Goal: Task Accomplishment & Management: Manage account settings

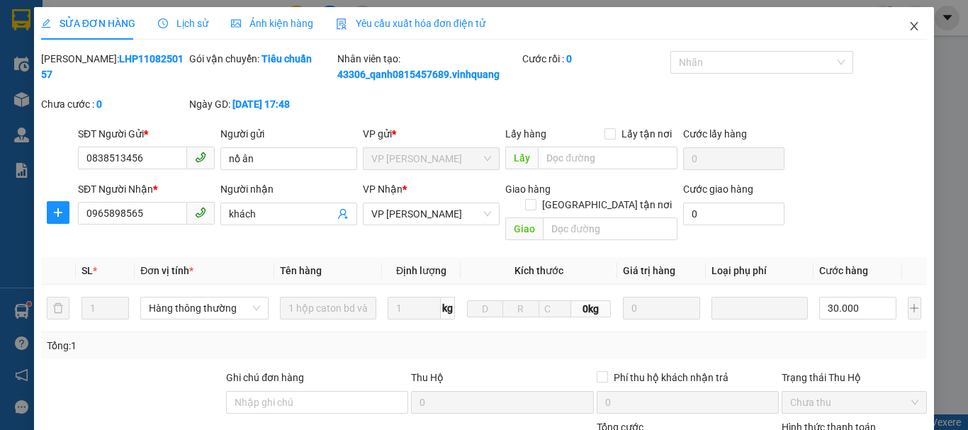
click at [909, 25] on icon "close" at bounding box center [914, 26] width 11 height 11
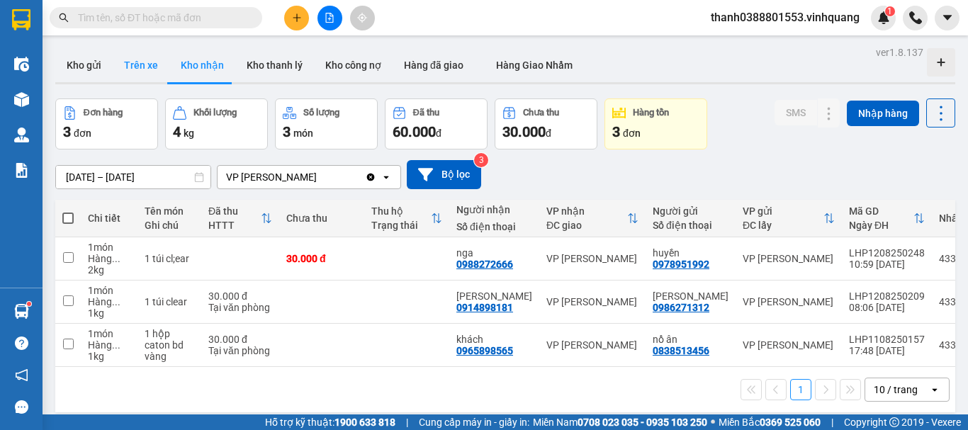
click at [135, 67] on button "Trên xe" at bounding box center [141, 65] width 57 height 34
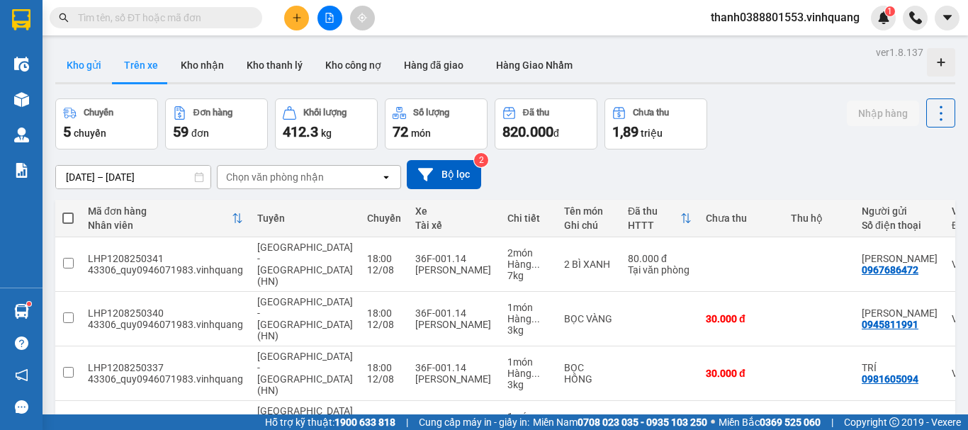
click at [106, 67] on button "Kho gửi" at bounding box center [83, 65] width 57 height 34
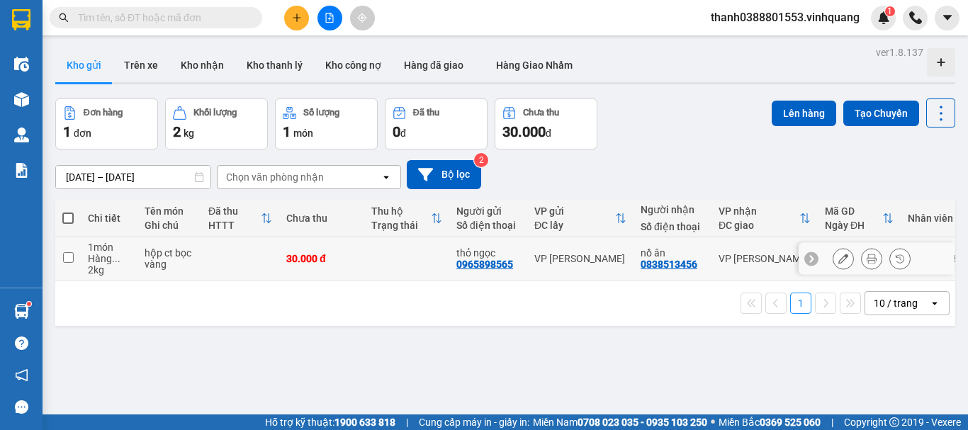
click at [74, 259] on td at bounding box center [68, 258] width 26 height 43
checkbox input "true"
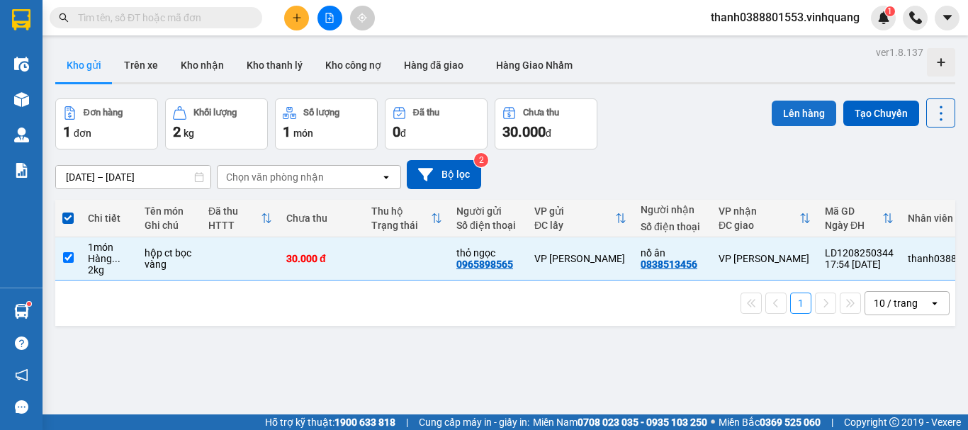
click at [796, 113] on button "Lên hàng" at bounding box center [804, 114] width 64 height 26
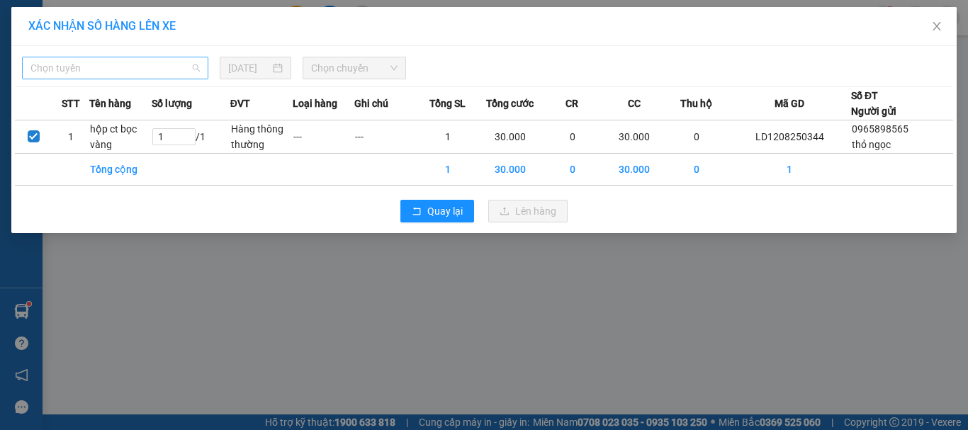
click at [184, 71] on span "Chọn tuyến" at bounding box center [114, 67] width 169 height 21
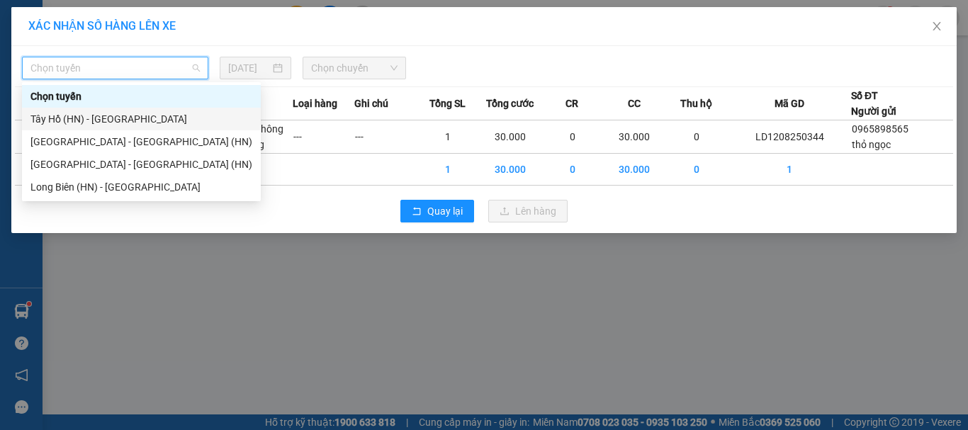
click at [93, 118] on div "Tây Hồ (HN) - [GEOGRAPHIC_DATA]" at bounding box center [141, 119] width 222 height 16
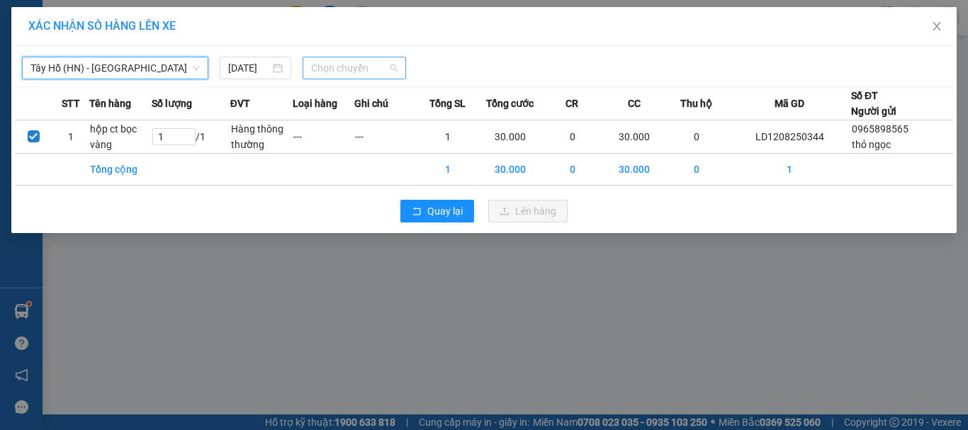
click at [361, 66] on span "Chọn chuyến" at bounding box center [354, 67] width 87 height 21
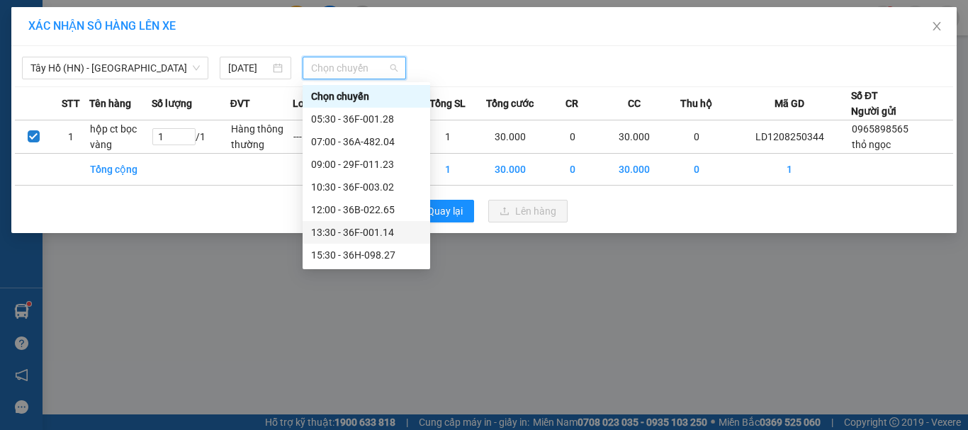
scroll to position [68, 0]
click at [359, 207] on div "17:00 - 29F-011.23" at bounding box center [366, 210] width 111 height 16
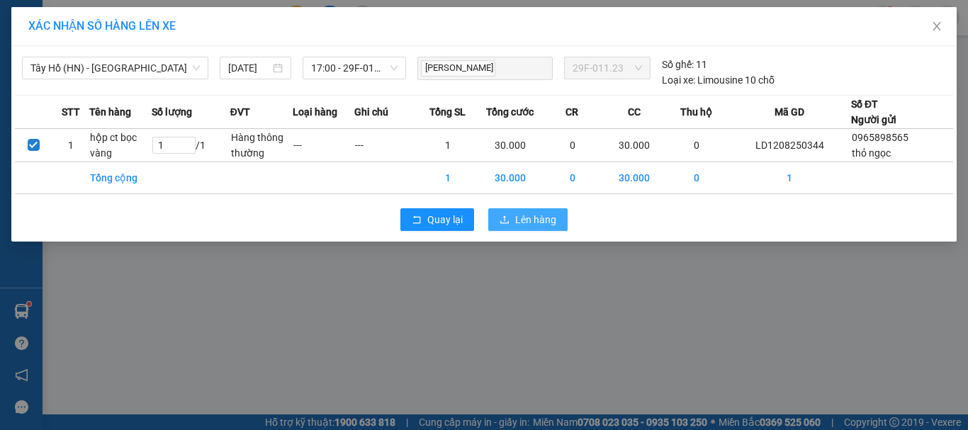
click at [519, 218] on span "Lên hàng" at bounding box center [535, 220] width 41 height 16
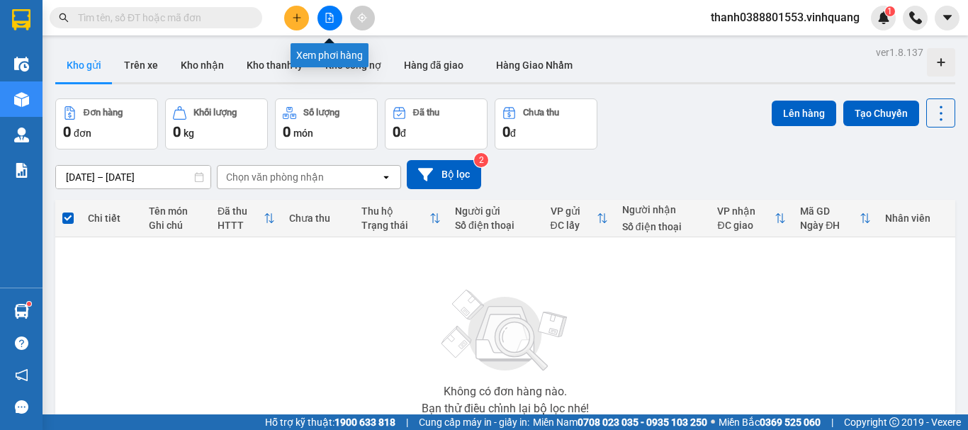
click at [331, 17] on icon "file-add" at bounding box center [330, 18] width 10 height 10
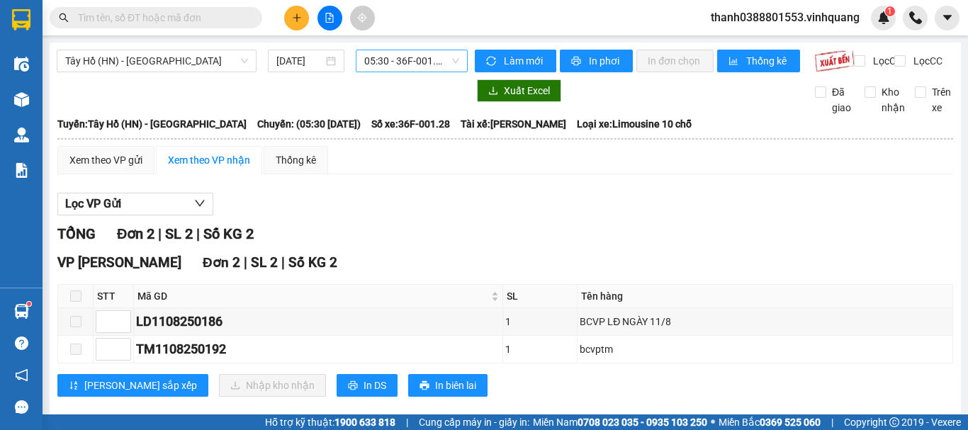
click at [427, 65] on span "05:30 - 36F-001.28" at bounding box center [411, 60] width 95 height 21
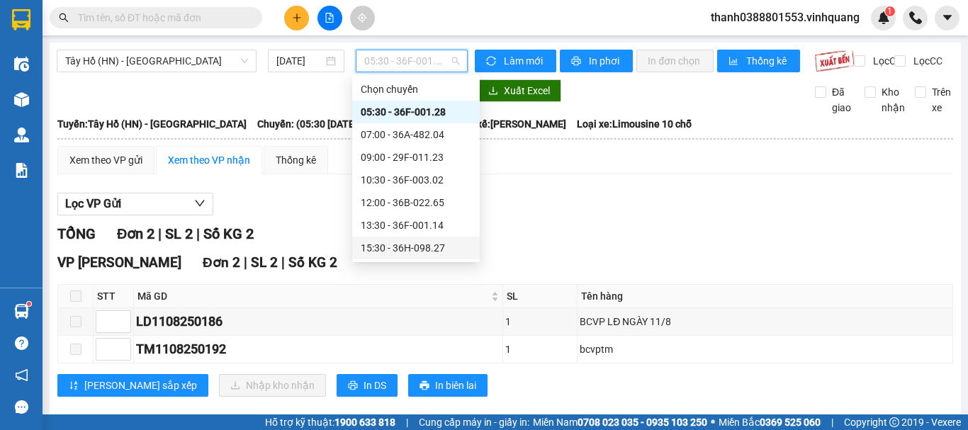
scroll to position [68, 0]
click at [391, 206] on div "17:00 - 29F-011.23" at bounding box center [416, 203] width 111 height 16
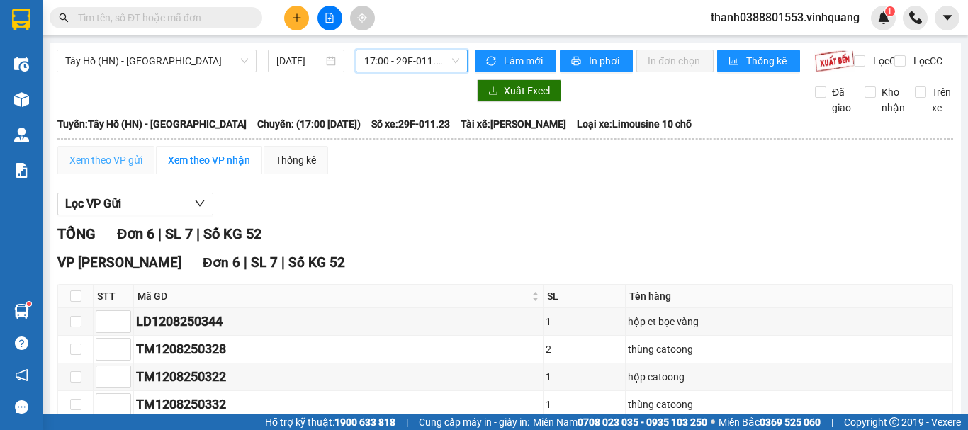
click at [128, 174] on div "Xem theo VP gửi" at bounding box center [105, 160] width 97 height 28
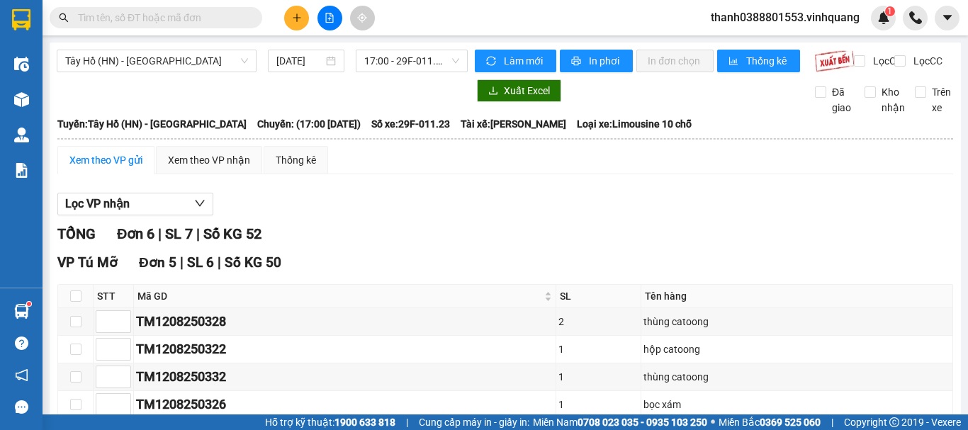
scroll to position [252, 0]
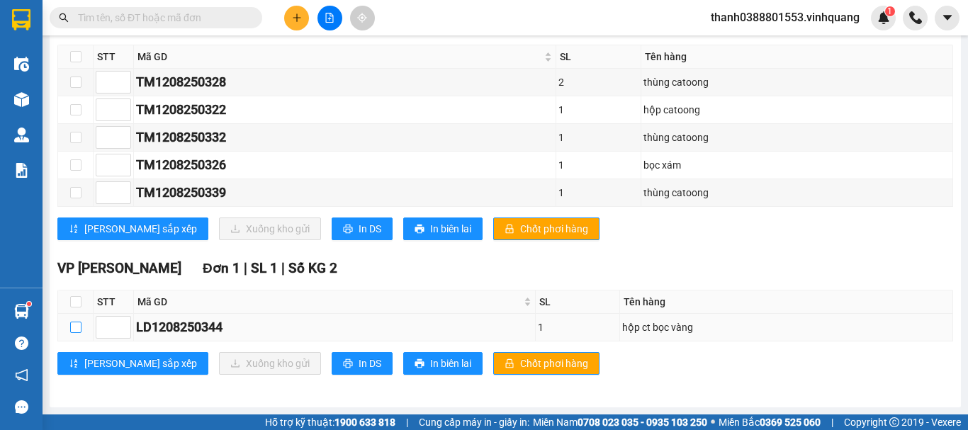
click at [74, 332] on input "checkbox" at bounding box center [75, 327] width 11 height 11
checkbox input "true"
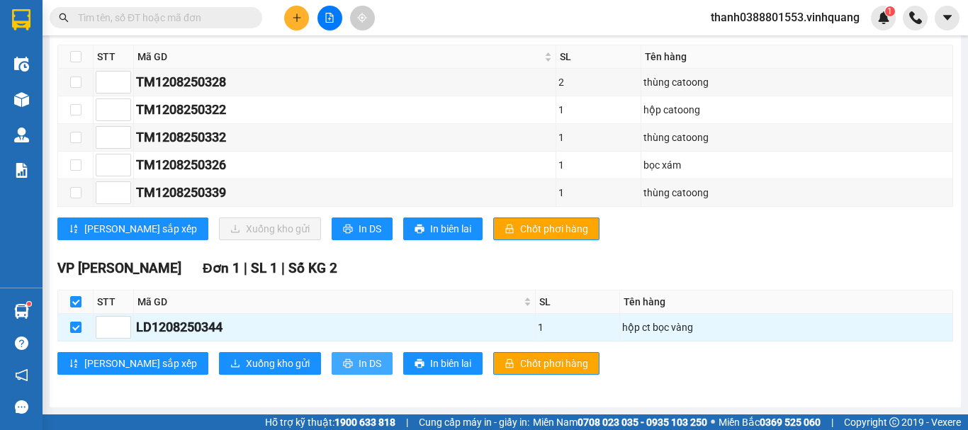
click at [359, 360] on span "In DS" at bounding box center [370, 364] width 23 height 16
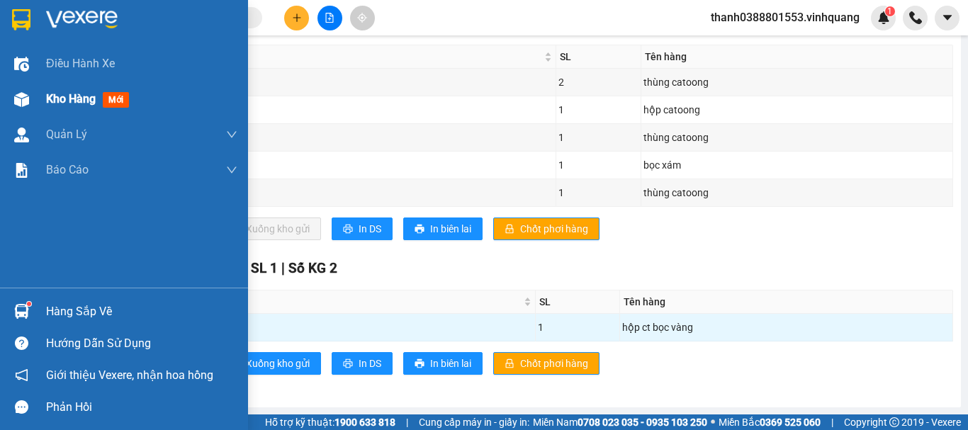
click at [41, 83] on div "Kho hàng mới" at bounding box center [124, 98] width 248 height 35
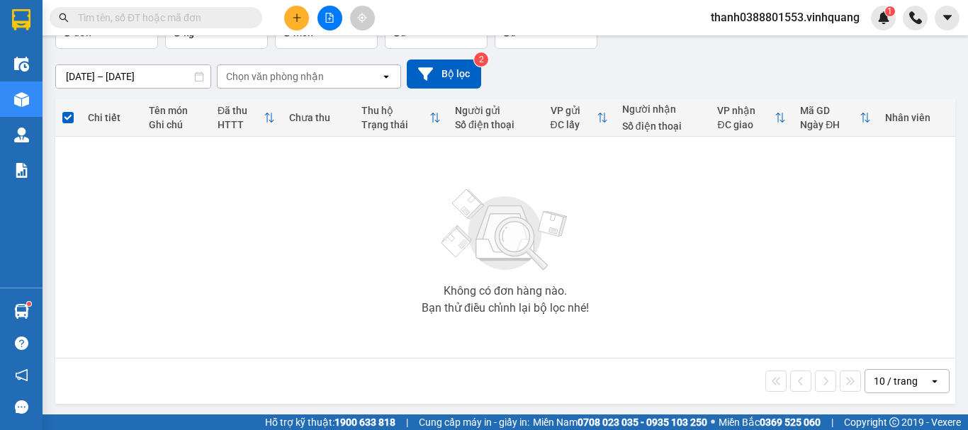
scroll to position [103, 0]
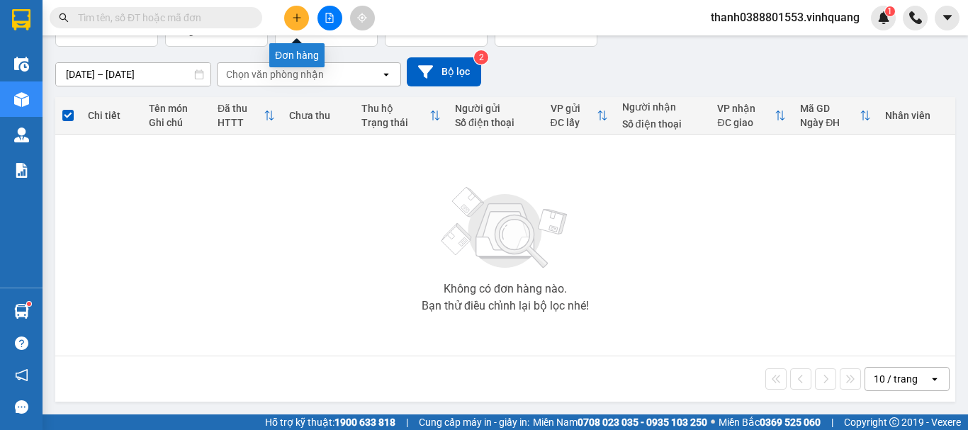
click at [296, 20] on icon "plus" at bounding box center [297, 18] width 10 height 10
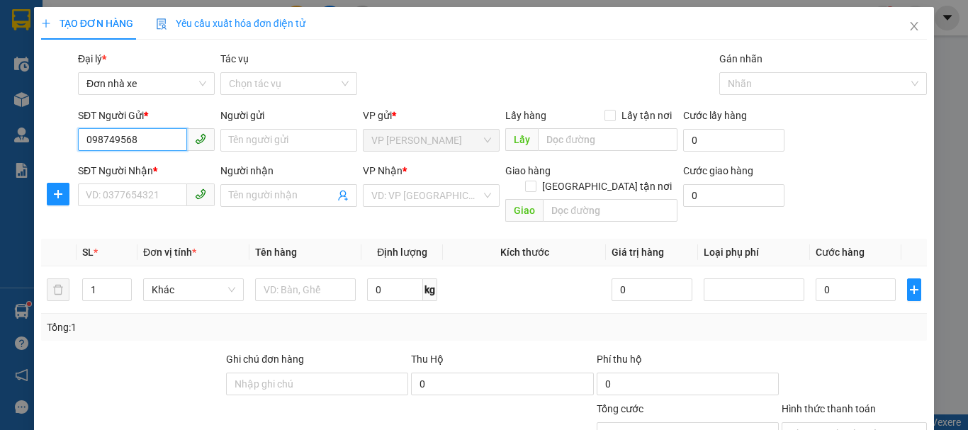
type input "0987495686"
click at [125, 176] on div "0987495686 - đông" at bounding box center [145, 169] width 118 height 16
type input "đông"
type input "0814362222"
type input "quân"
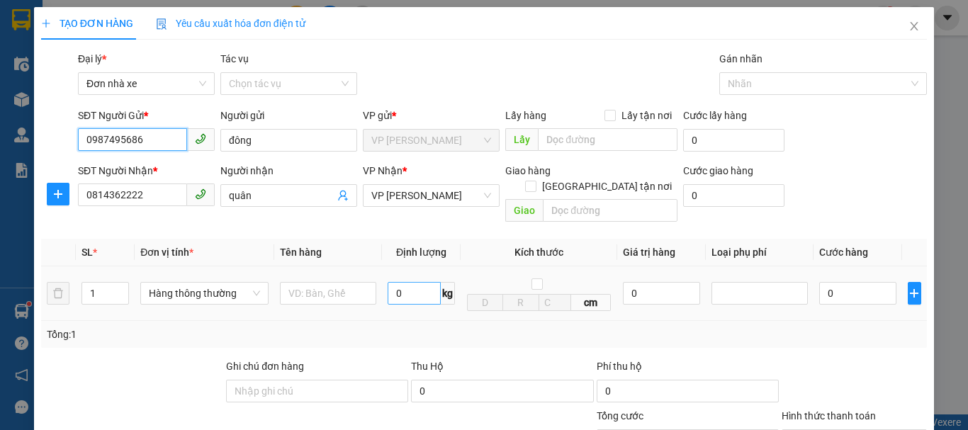
type input "0987495686"
click at [410, 285] on input "0" at bounding box center [414, 293] width 53 height 23
type input "1"
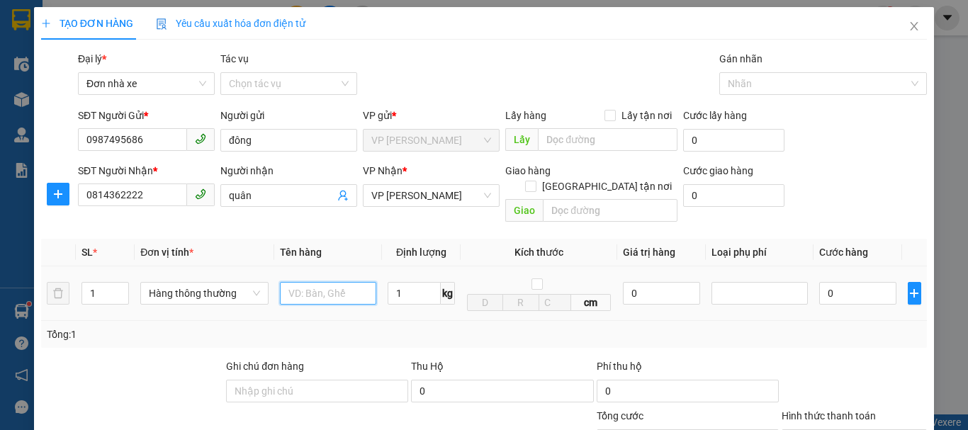
click at [313, 282] on input "text" at bounding box center [328, 293] width 96 height 23
type input "30.000"
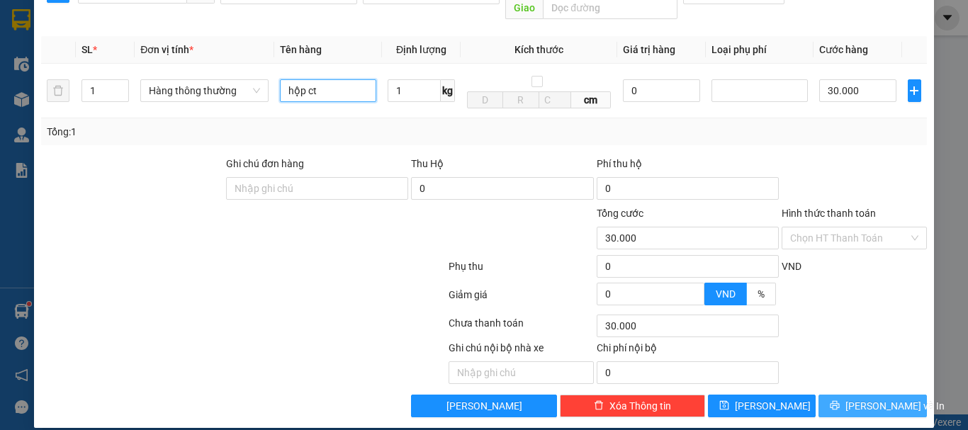
type input "hộp ct"
click at [867, 398] on span "[PERSON_NAME] và In" at bounding box center [894, 406] width 99 height 16
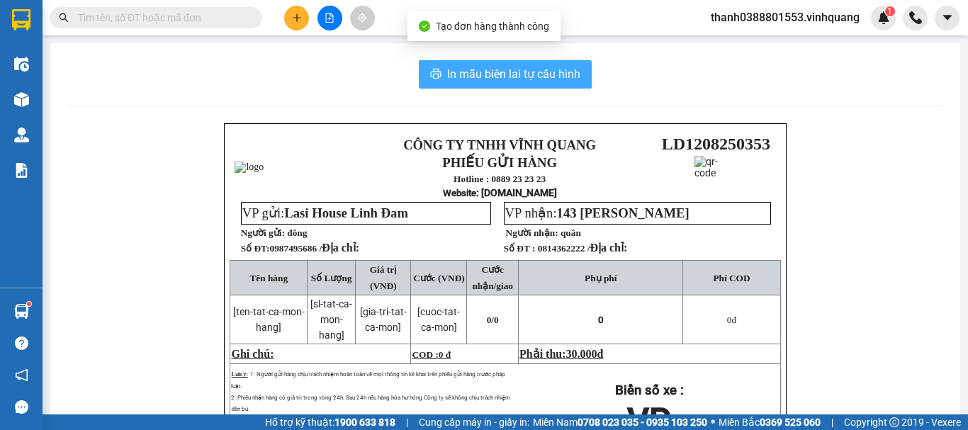
click at [529, 79] on span "In mẫu biên lai tự cấu hình" at bounding box center [513, 74] width 133 height 18
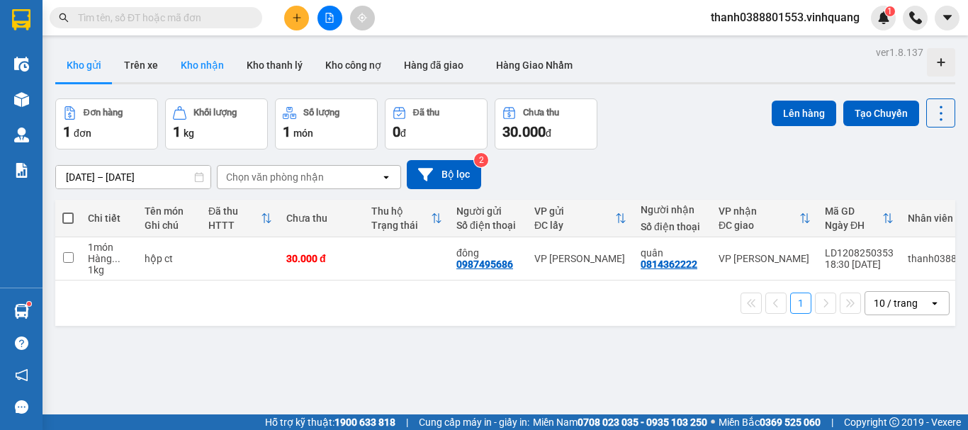
click at [186, 64] on button "Kho nhận" at bounding box center [202, 65] width 66 height 34
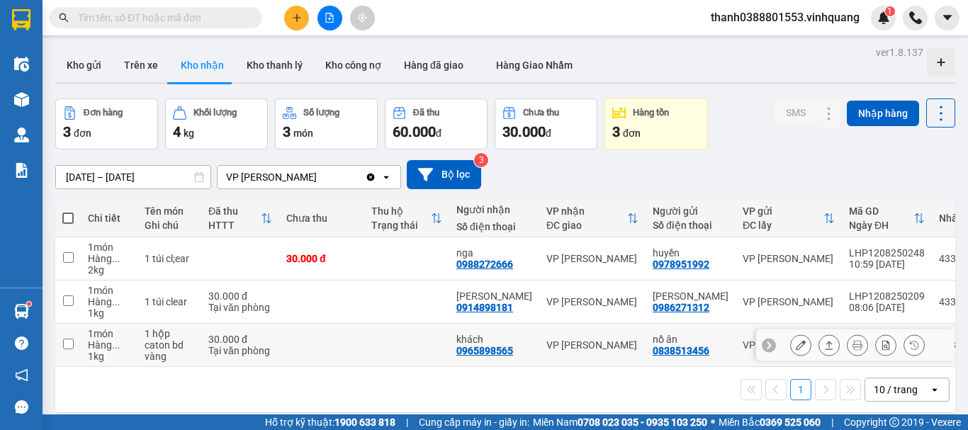
click at [824, 342] on icon at bounding box center [829, 345] width 10 height 10
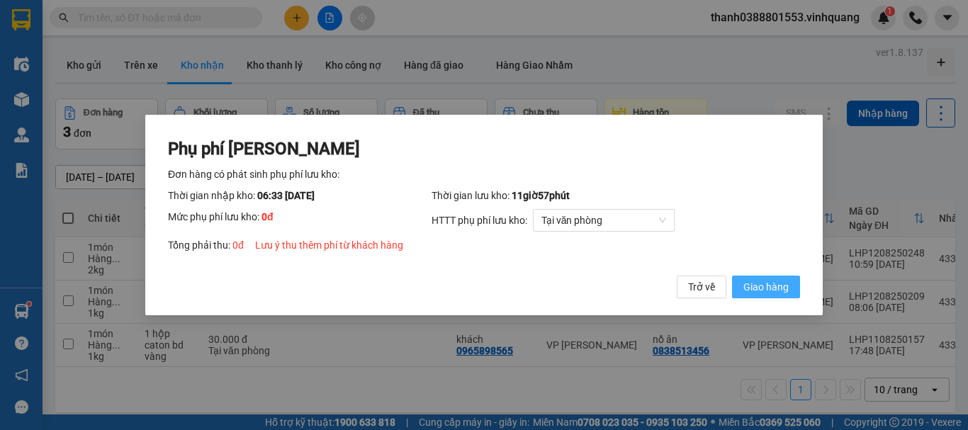
click at [770, 292] on span "Giao hàng" at bounding box center [765, 287] width 45 height 16
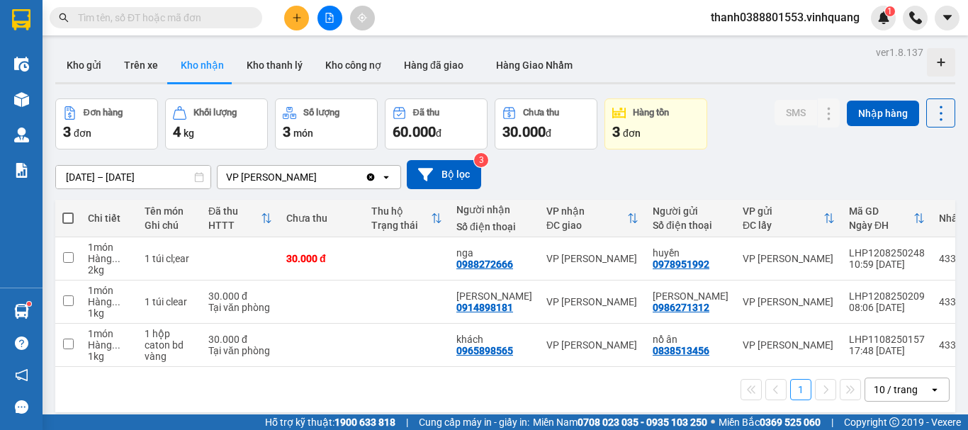
click at [770, 292] on div "Phụ phí [PERSON_NAME] hàng có phát sinh phụ phí lưu kho: Thời gian nhập kho: 06…" at bounding box center [484, 215] width 968 height 430
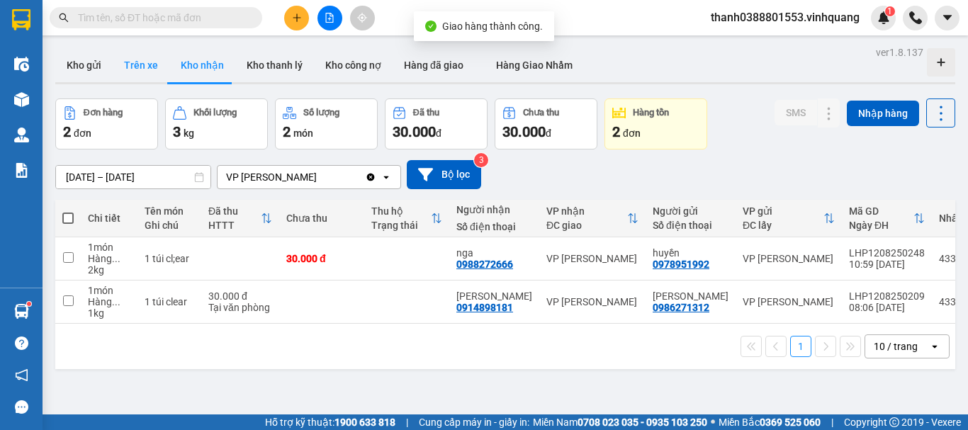
click at [143, 67] on button "Trên xe" at bounding box center [141, 65] width 57 height 34
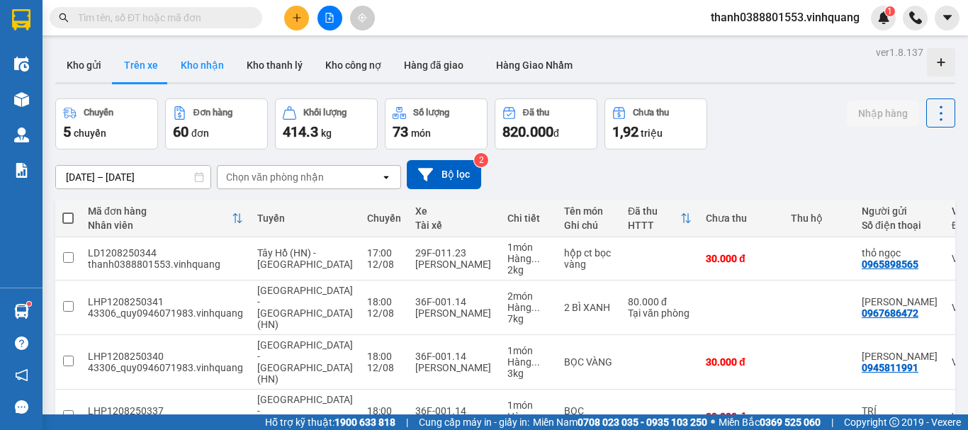
click at [212, 69] on button "Kho nhận" at bounding box center [202, 65] width 66 height 34
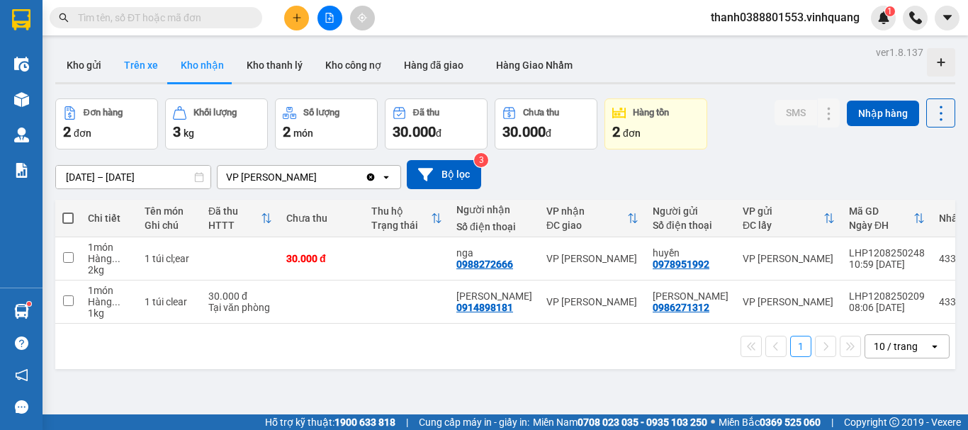
click at [150, 74] on button "Trên xe" at bounding box center [141, 65] width 57 height 34
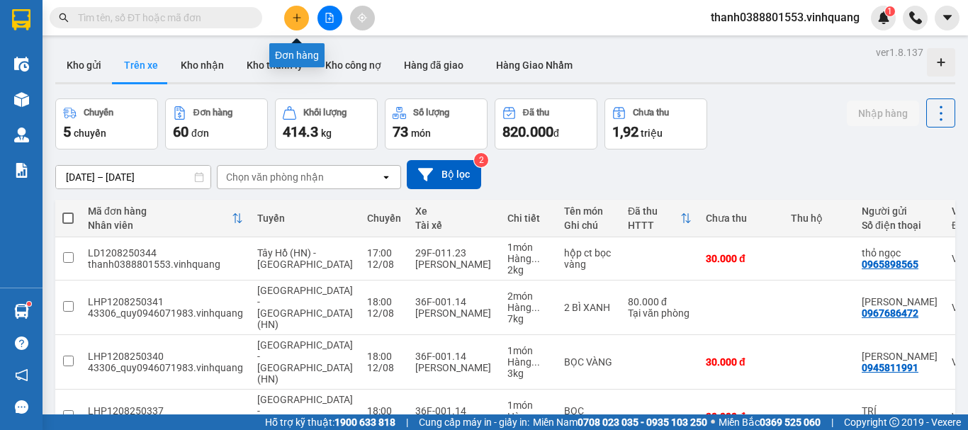
click at [302, 16] on button at bounding box center [296, 18] width 25 height 25
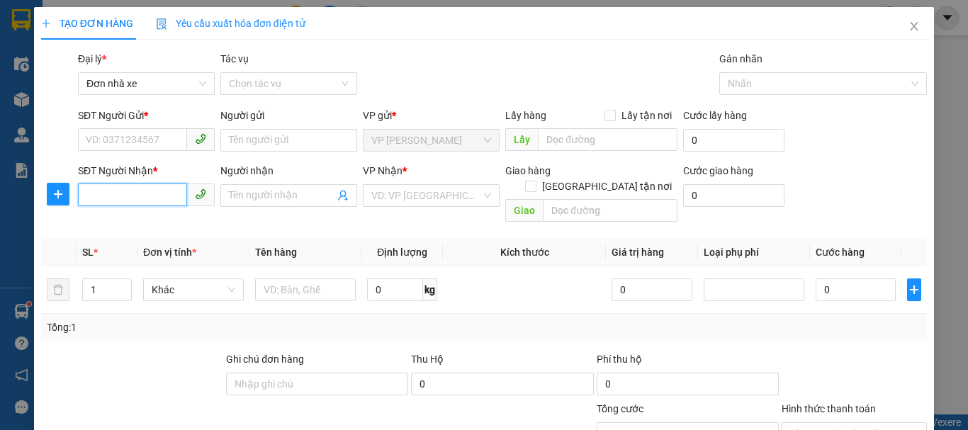
click at [167, 189] on input "SĐT Người Nhận *" at bounding box center [132, 195] width 109 height 23
type input "0333841116"
click at [142, 224] on div "0333841116 - hùng" at bounding box center [145, 224] width 118 height 16
type input "hùng"
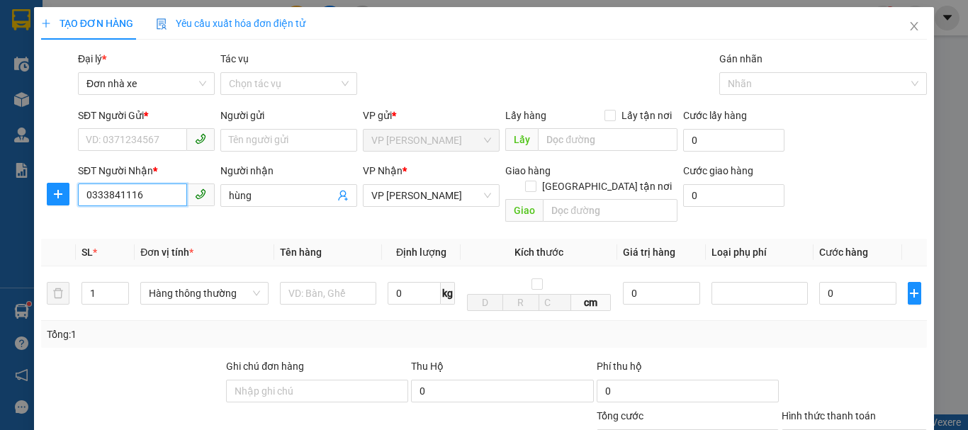
type input "0333841116"
click at [142, 127] on div "SĐT Người Gửi *" at bounding box center [146, 118] width 137 height 21
click at [140, 139] on input "SĐT Người Gửi *" at bounding box center [132, 139] width 109 height 23
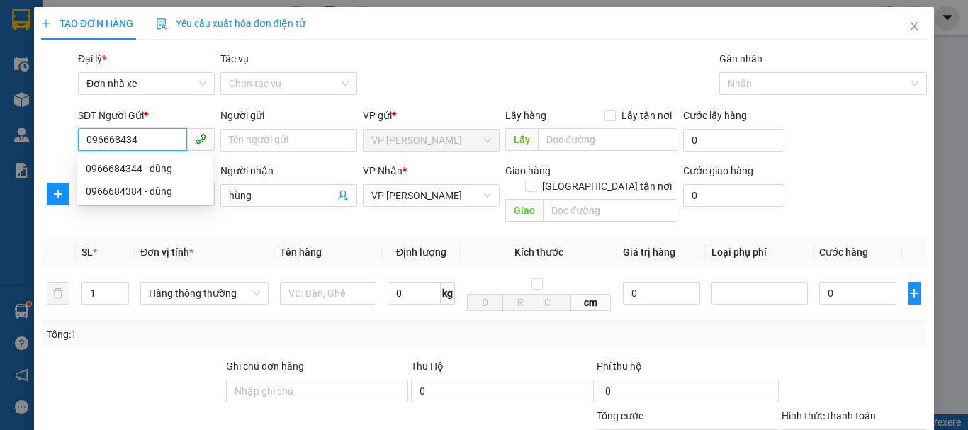
type input "0966684344"
click at [141, 168] on div "0966684344 - dũng" at bounding box center [145, 169] width 118 height 16
type input "dũng"
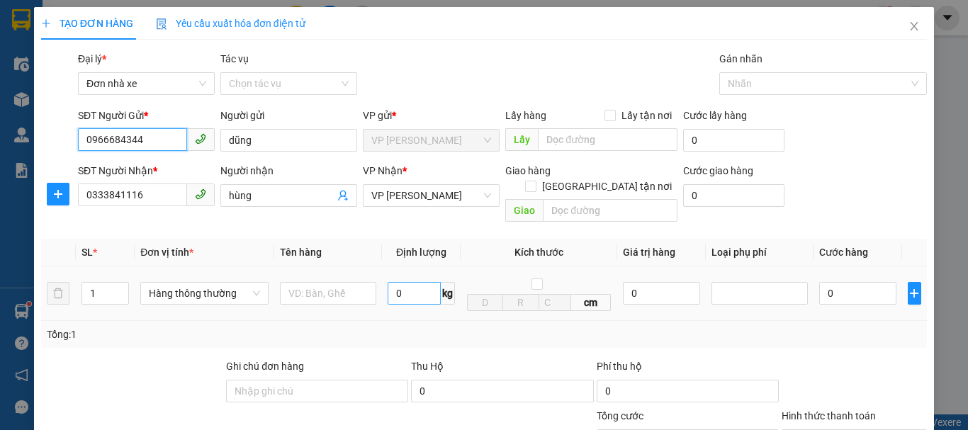
type input "0966684344"
click at [402, 289] on input "0" at bounding box center [414, 293] width 53 height 23
type input "2"
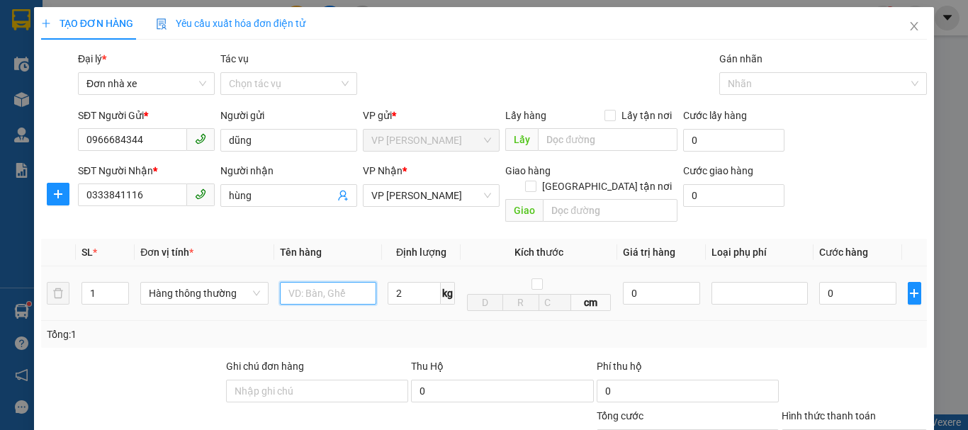
click at [332, 282] on input "text" at bounding box center [328, 293] width 96 height 23
type input "30.000"
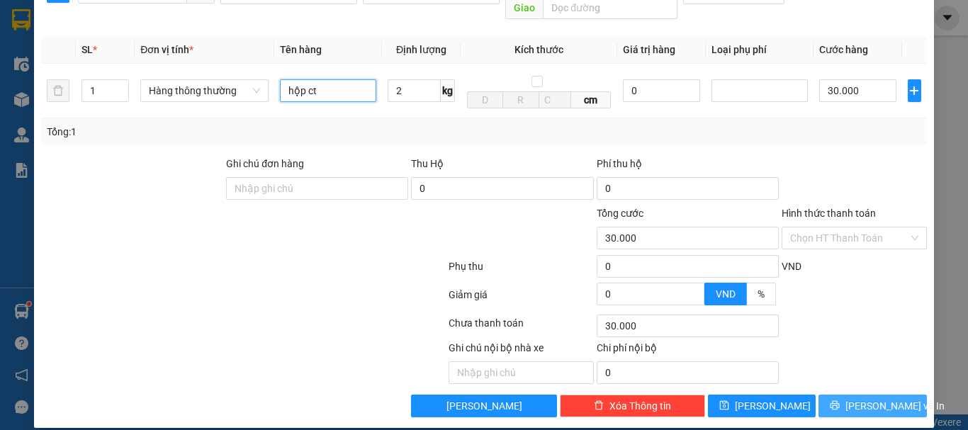
type input "hộp ct"
click at [862, 395] on button "[PERSON_NAME] và In" at bounding box center [873, 406] width 108 height 23
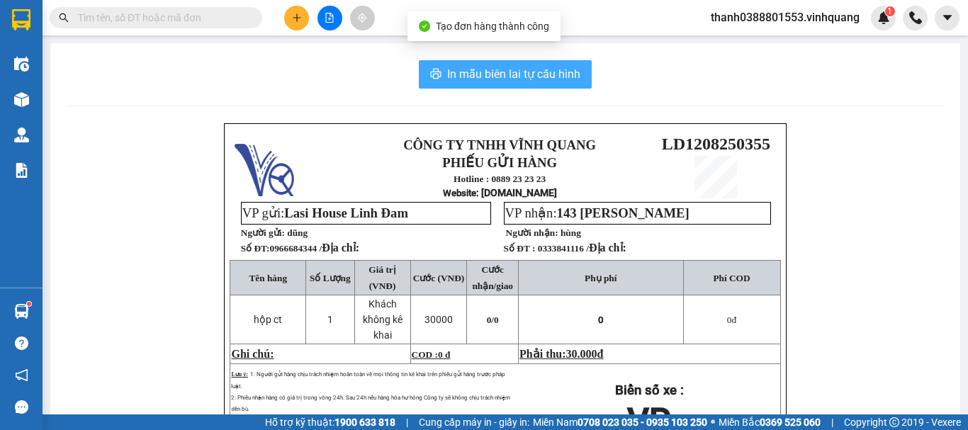
click at [513, 83] on span "In mẫu biên lai tự cấu hình" at bounding box center [513, 74] width 133 height 18
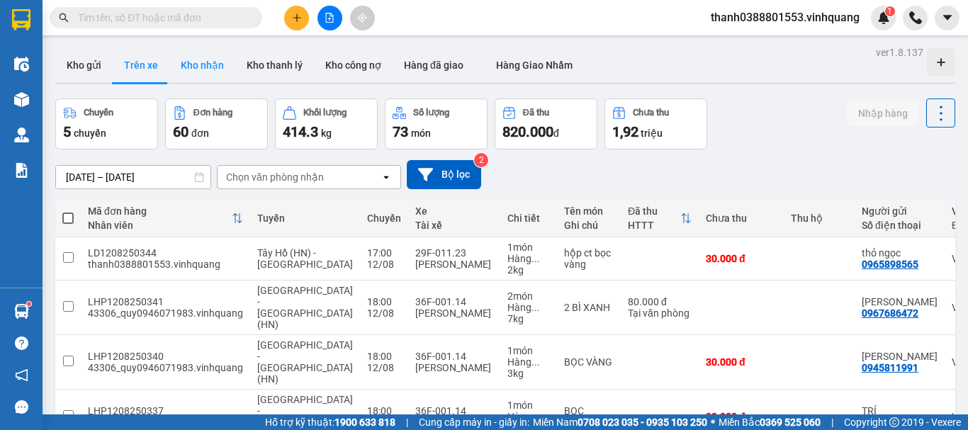
click at [192, 57] on button "Kho nhận" at bounding box center [202, 65] width 66 height 34
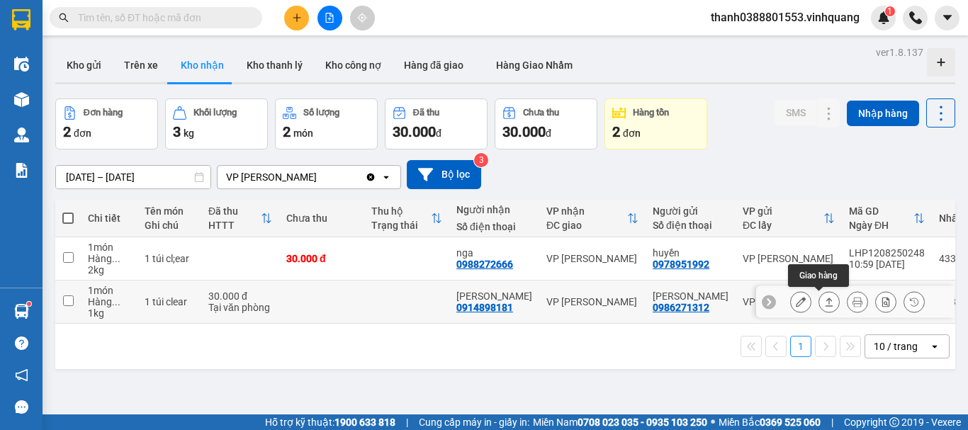
click at [824, 303] on icon at bounding box center [829, 302] width 10 height 10
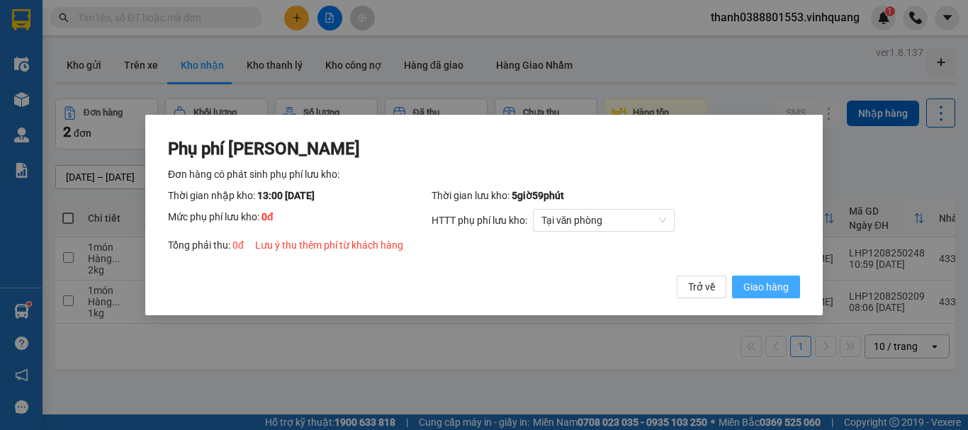
click at [760, 293] on span "Giao hàng" at bounding box center [765, 287] width 45 height 16
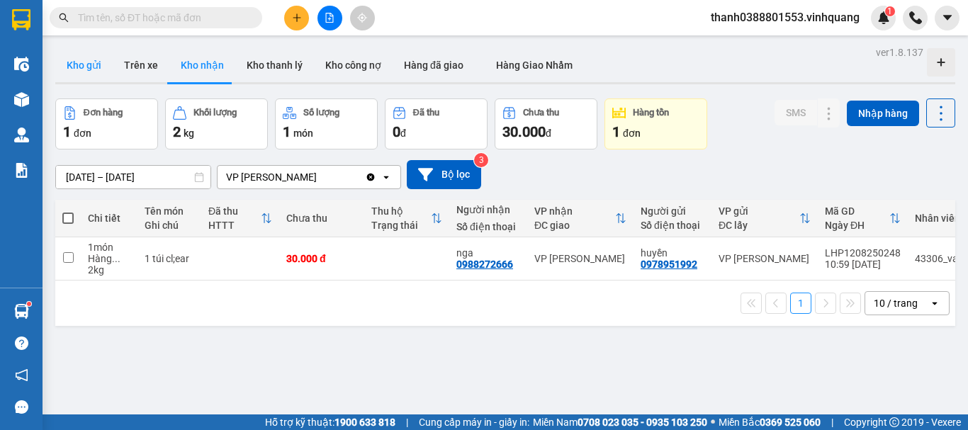
click at [88, 66] on button "Kho gửi" at bounding box center [83, 65] width 57 height 34
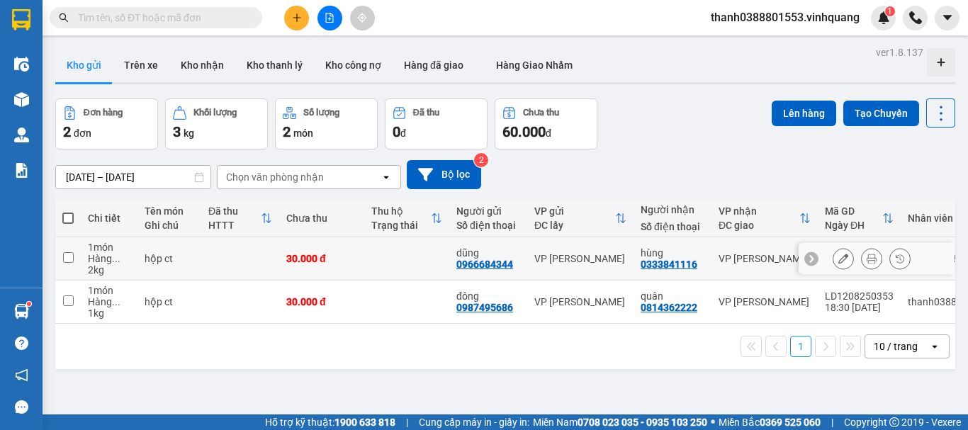
click at [70, 262] on input "checkbox" at bounding box center [68, 257] width 11 height 11
checkbox input "true"
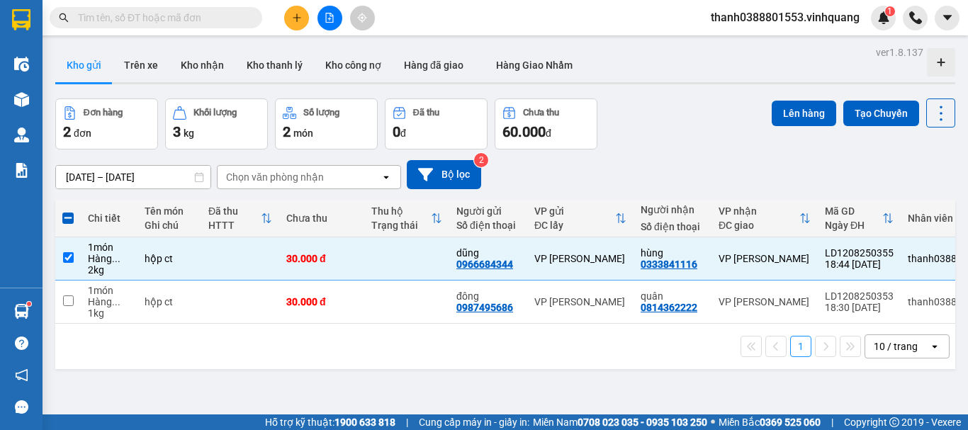
click at [71, 216] on span at bounding box center [67, 218] width 11 height 11
click at [68, 211] on input "checkbox" at bounding box center [68, 211] width 0 height 0
checkbox input "true"
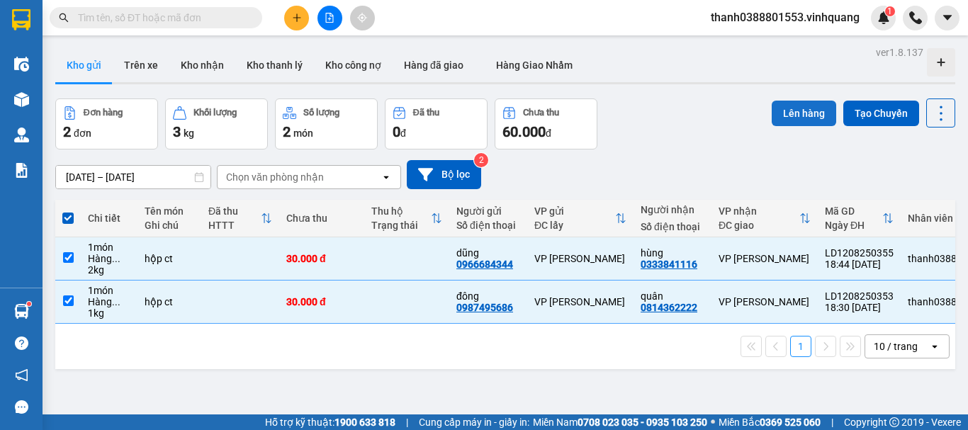
click at [778, 108] on button "Lên hàng" at bounding box center [804, 114] width 64 height 26
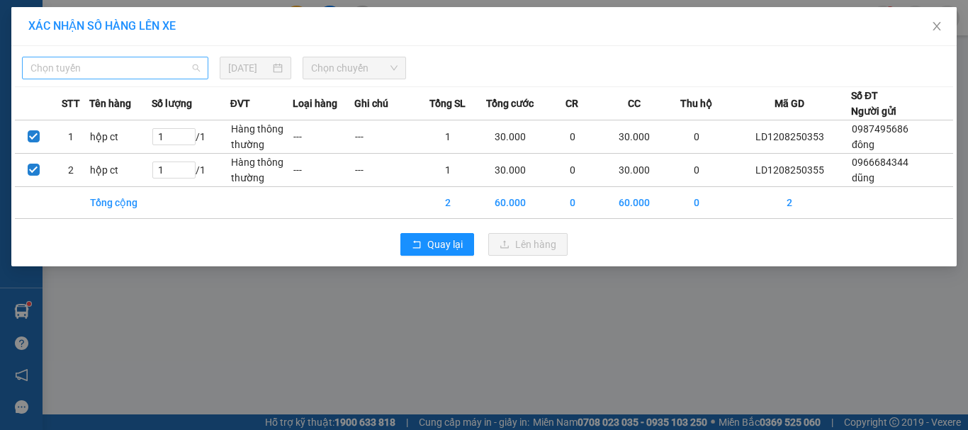
click at [106, 68] on span "Chọn tuyến" at bounding box center [114, 67] width 169 height 21
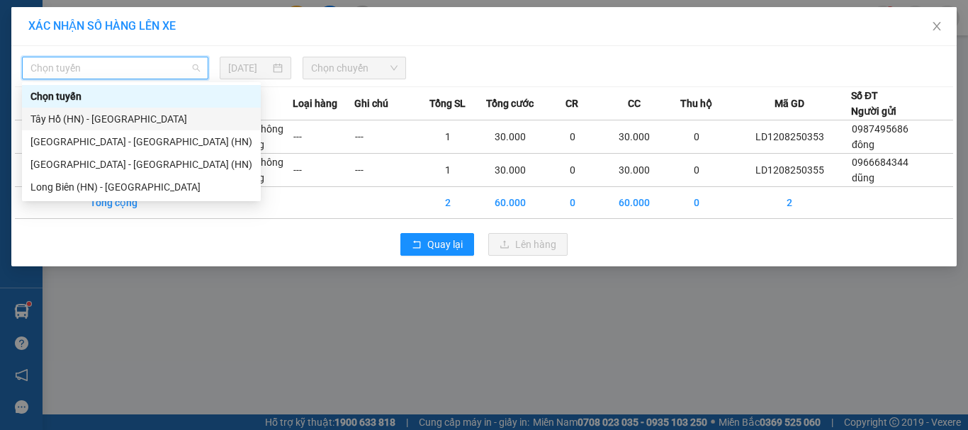
click at [85, 122] on div "Tây Hồ (HN) - [GEOGRAPHIC_DATA]" at bounding box center [141, 119] width 222 height 16
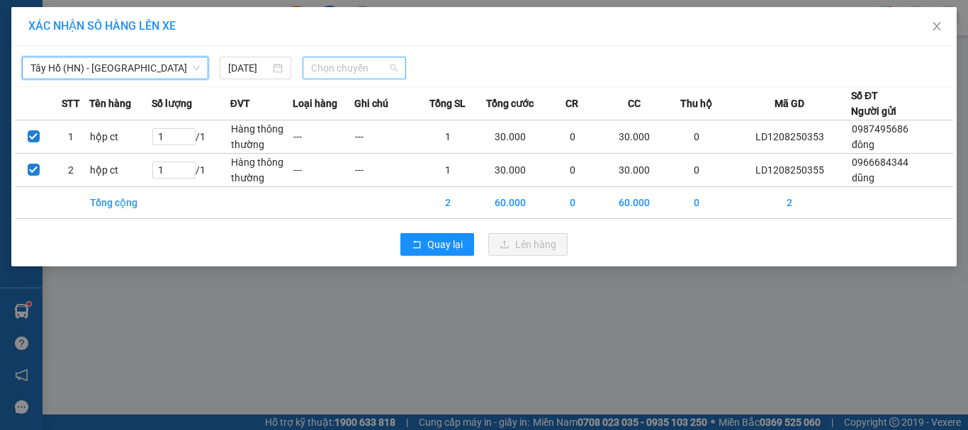
click at [362, 62] on span "Chọn chuyến" at bounding box center [354, 67] width 87 height 21
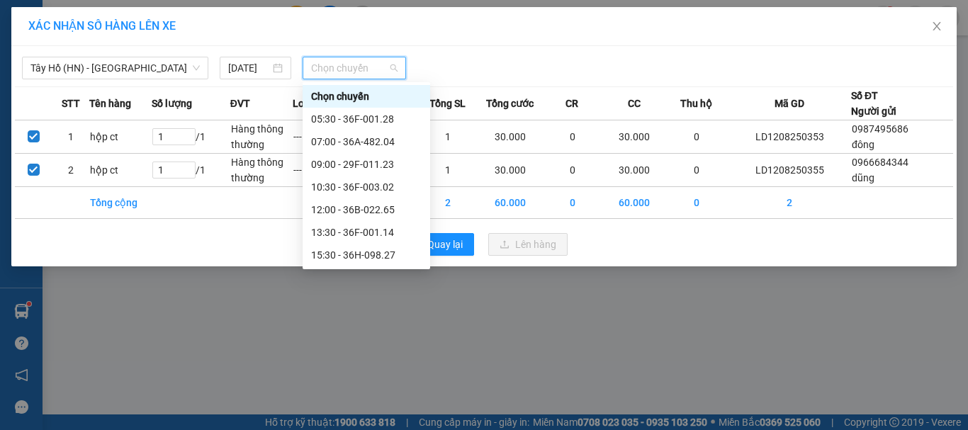
scroll to position [68, 0]
click at [358, 232] on div "18:30 - 36F-003.02" at bounding box center [366, 233] width 111 height 16
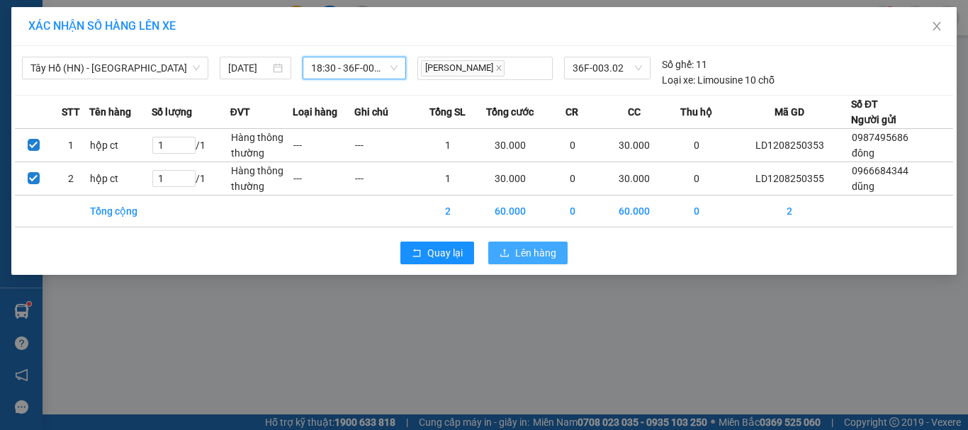
click at [527, 252] on span "Lên hàng" at bounding box center [535, 253] width 41 height 16
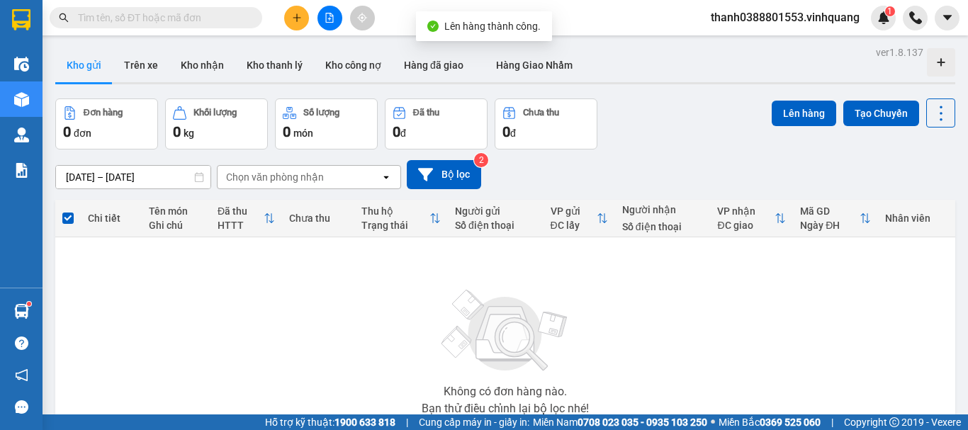
click at [339, 9] on div at bounding box center [329, 18] width 106 height 25
click at [337, 17] on button at bounding box center [329, 18] width 25 height 25
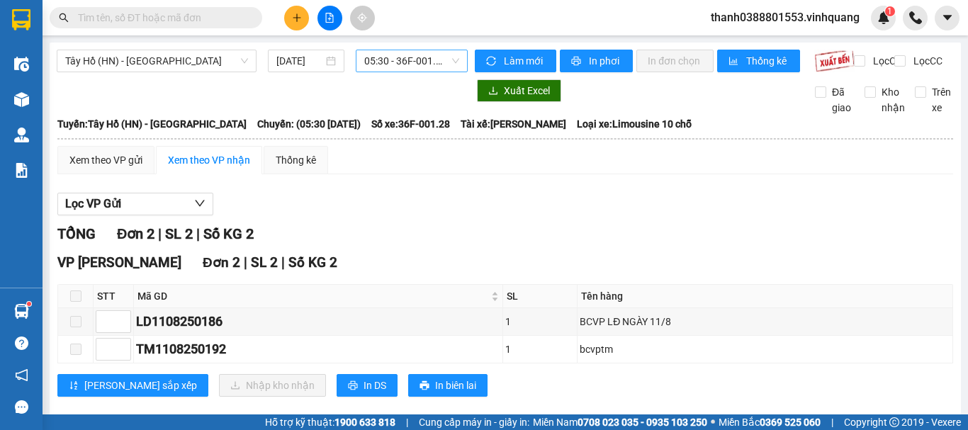
click at [400, 69] on span "05:30 - 36F-001.28" at bounding box center [411, 60] width 95 height 21
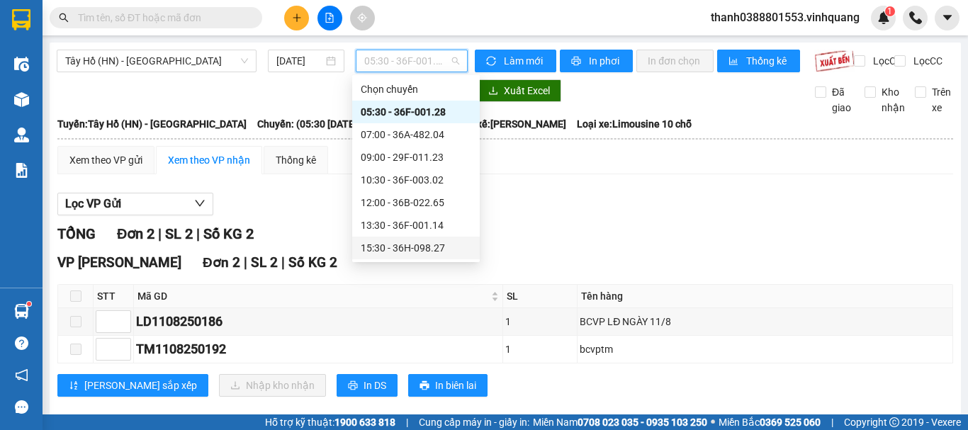
scroll to position [68, 0]
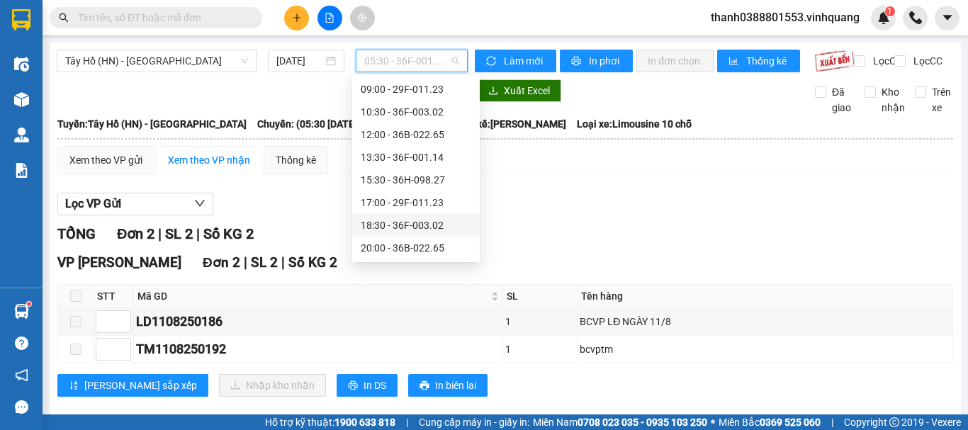
click at [403, 223] on div "18:30 - 36F-003.02" at bounding box center [416, 226] width 111 height 16
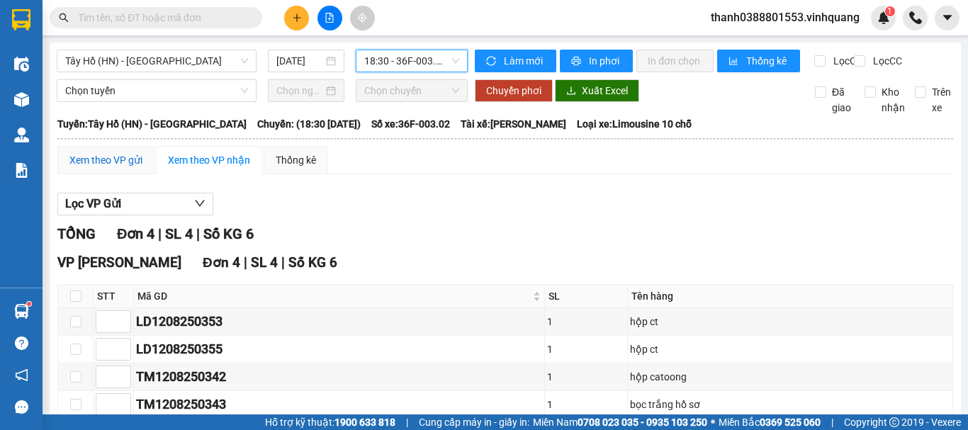
click at [130, 168] on div "Xem theo VP gửi" at bounding box center [105, 160] width 73 height 16
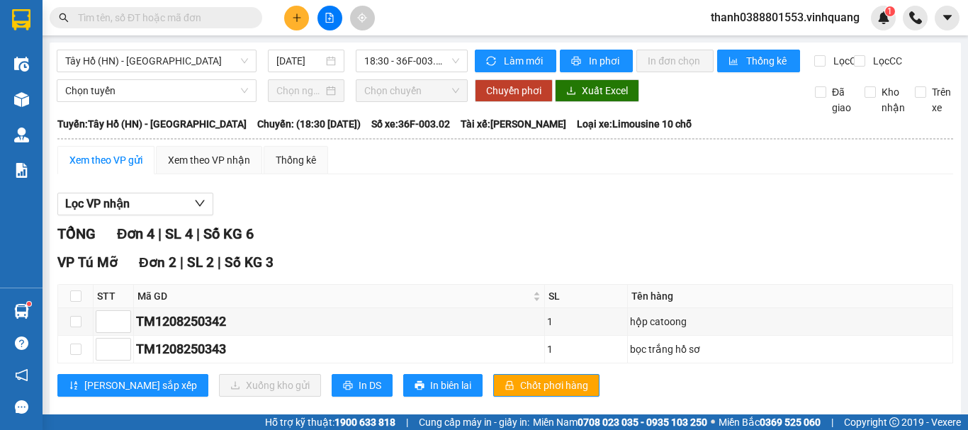
scroll to position [196, 0]
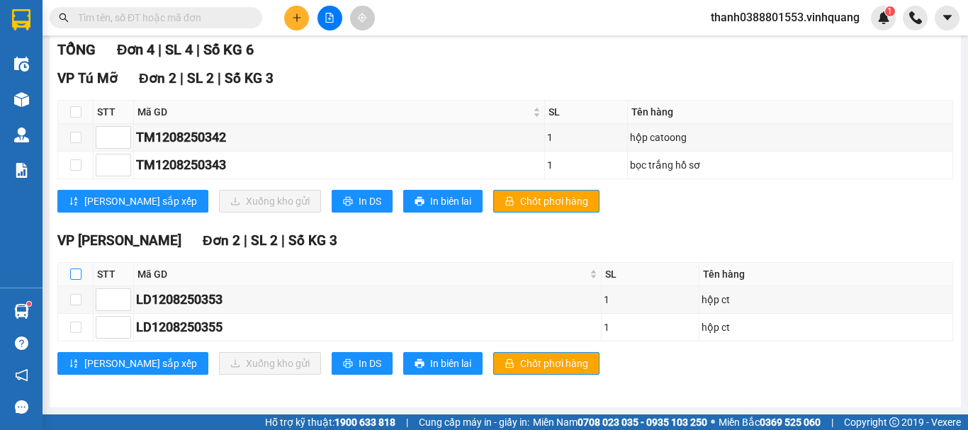
click at [72, 276] on input "checkbox" at bounding box center [75, 274] width 11 height 11
checkbox input "true"
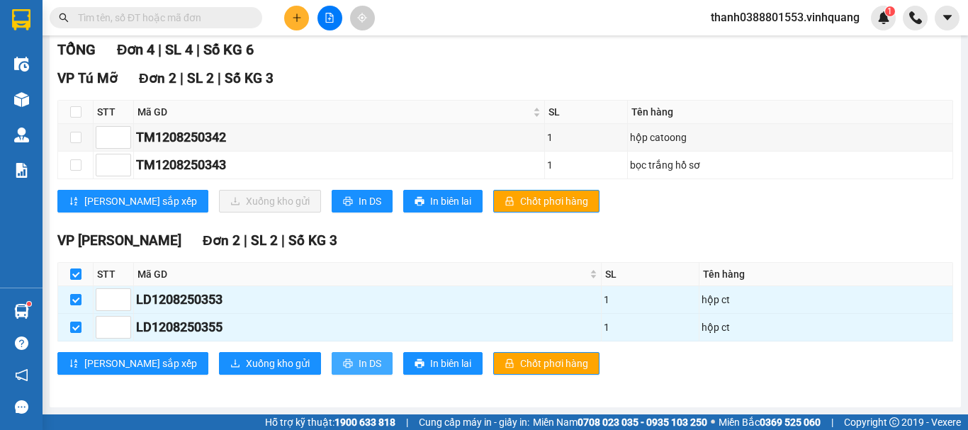
click at [332, 354] on button "In DS" at bounding box center [362, 363] width 61 height 23
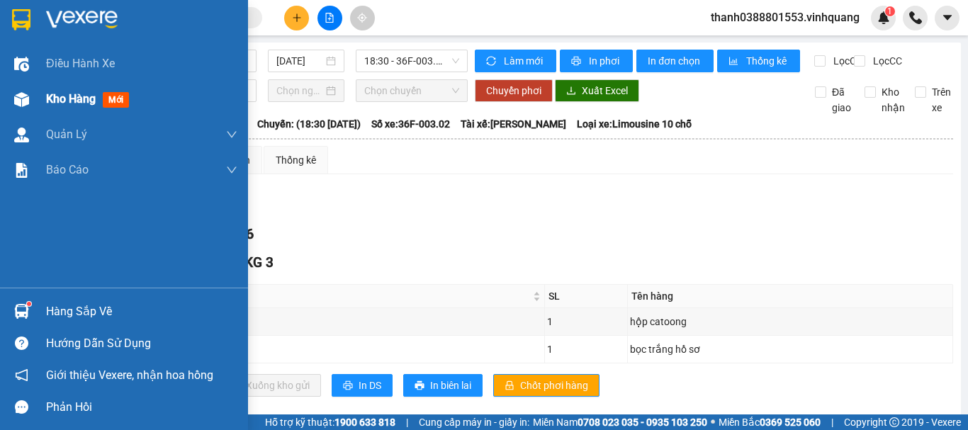
click at [111, 104] on span "mới" at bounding box center [116, 100] width 26 height 16
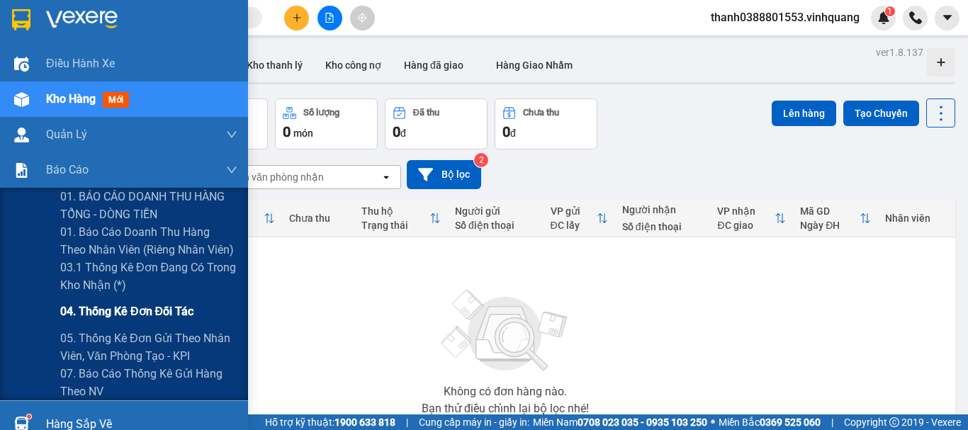
click at [122, 305] on span "04. Thống kê đơn đối tác" at bounding box center [126, 312] width 133 height 18
